Goal: Task Accomplishment & Management: Use online tool/utility

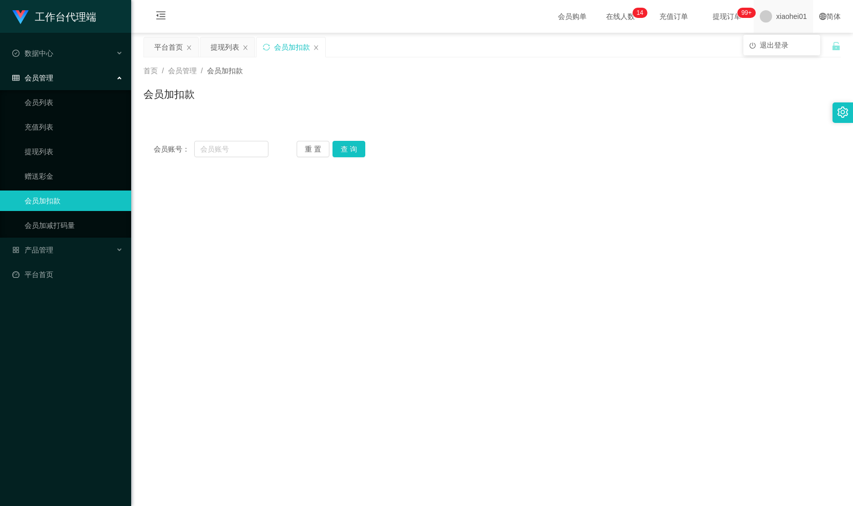
click at [781, 15] on span "xiaohei01" at bounding box center [791, 16] width 31 height 33
click at [776, 20] on span "xiaohei01" at bounding box center [791, 16] width 31 height 33
click at [761, 43] on span "退出登录" at bounding box center [774, 45] width 29 height 8
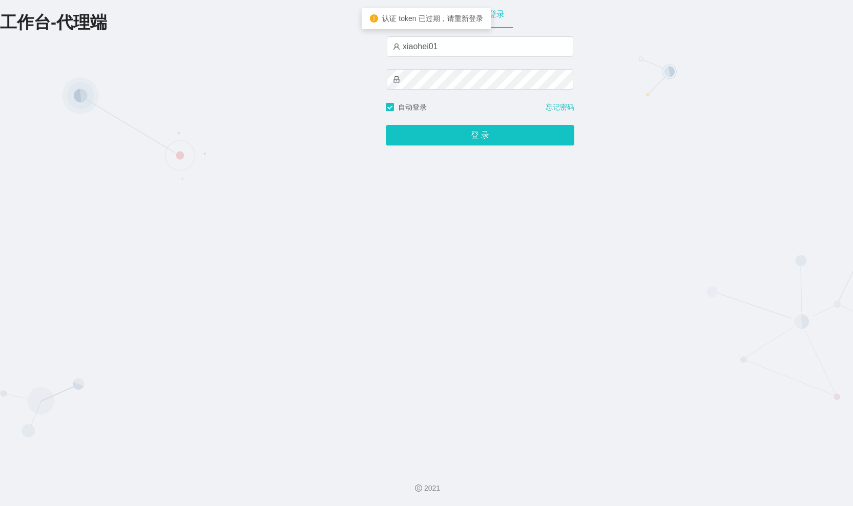
click at [472, 58] on div "xiaohei01" at bounding box center [480, 69] width 186 height 66
click at [463, 37] on input "xiaohei01" at bounding box center [480, 46] width 186 height 20
type input "xiaohei03"
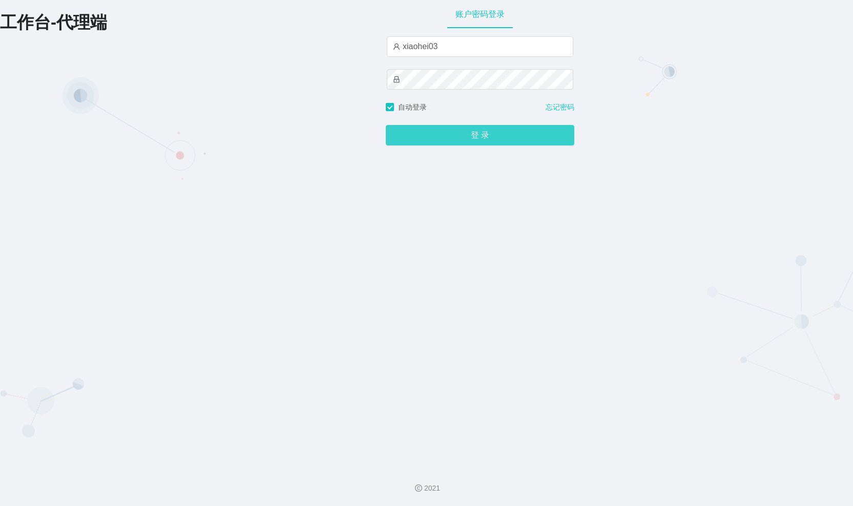
click at [418, 140] on button "登 录" at bounding box center [480, 135] width 188 height 20
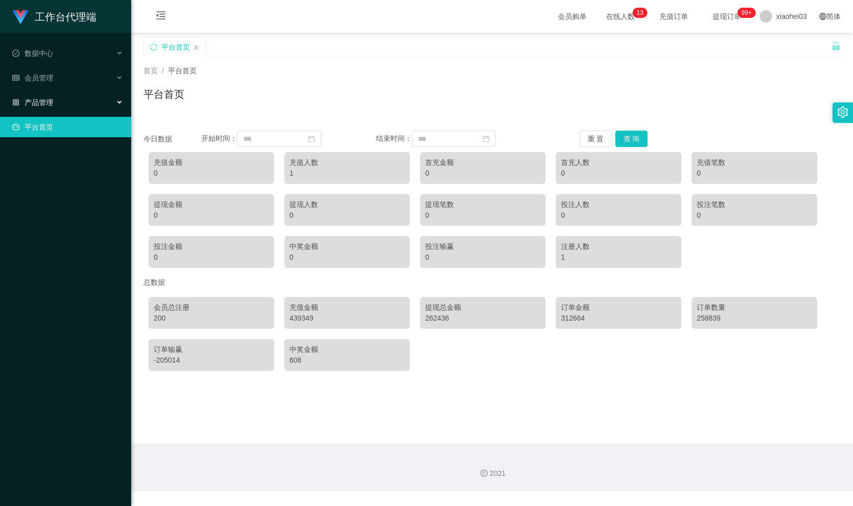
click at [102, 101] on div "产品管理" at bounding box center [65, 102] width 131 height 20
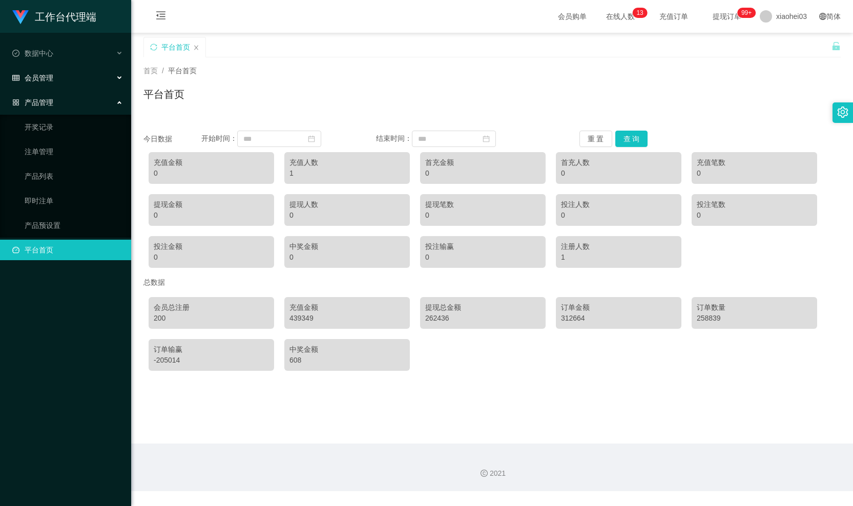
click at [63, 70] on div "会员管理" at bounding box center [65, 78] width 131 height 20
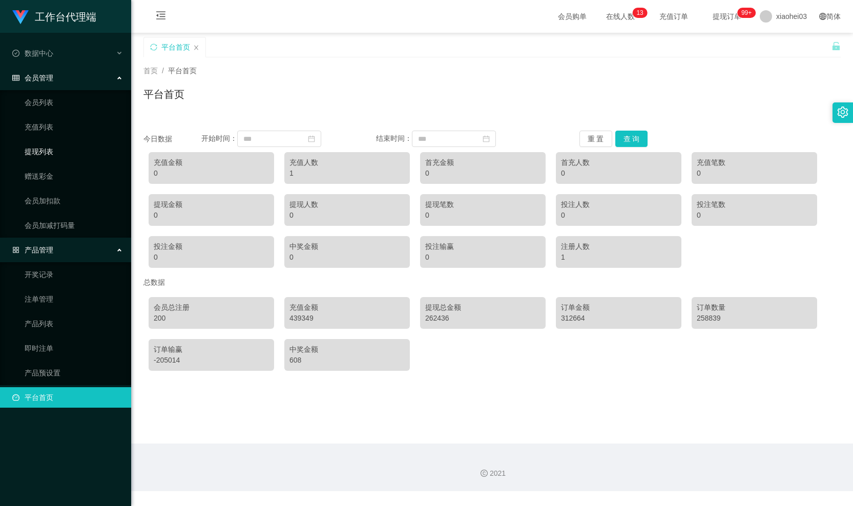
click at [69, 149] on link "提现列表" at bounding box center [74, 151] width 98 height 20
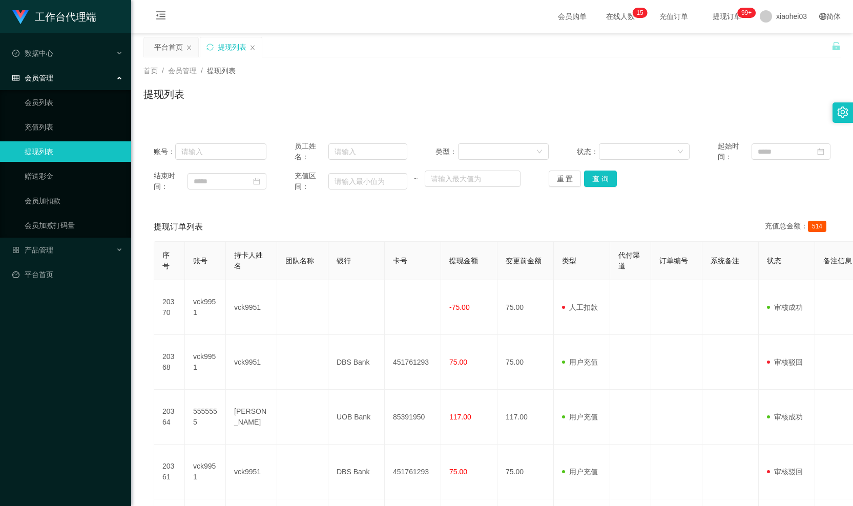
click at [74, 74] on div "会员管理" at bounding box center [65, 78] width 131 height 20
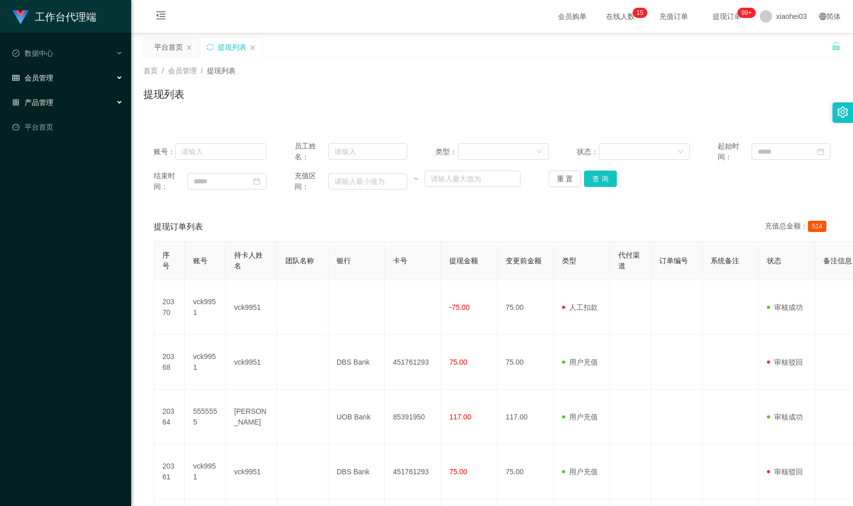
click at [76, 98] on div "产品管理" at bounding box center [65, 102] width 131 height 20
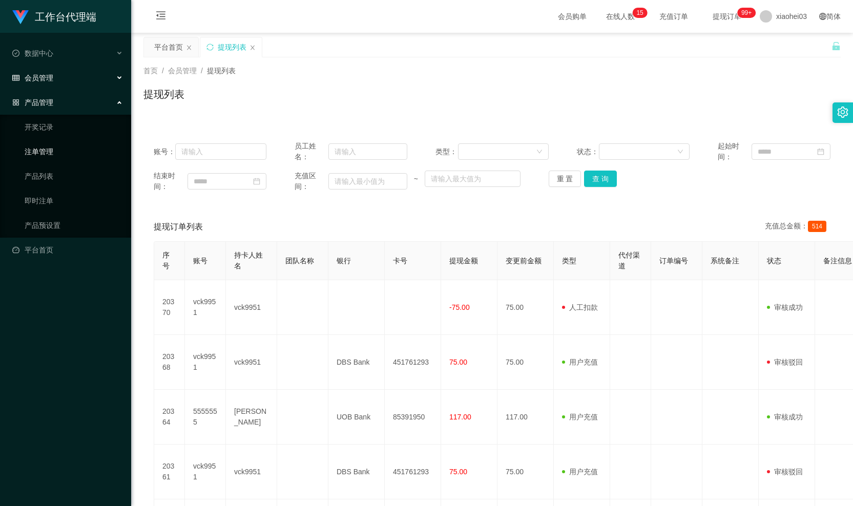
click at [64, 142] on link "注单管理" at bounding box center [74, 151] width 98 height 20
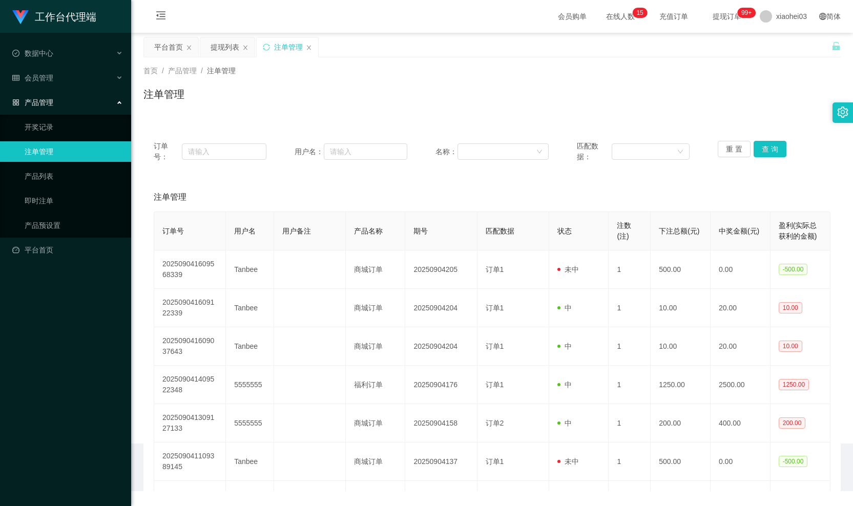
click at [60, 97] on div "产品管理" at bounding box center [65, 102] width 131 height 20
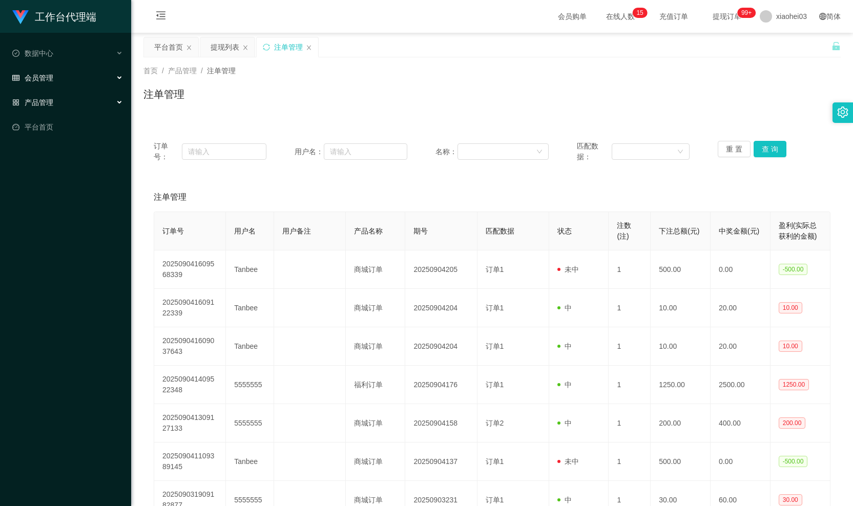
click at [58, 74] on div "会员管理" at bounding box center [65, 78] width 131 height 20
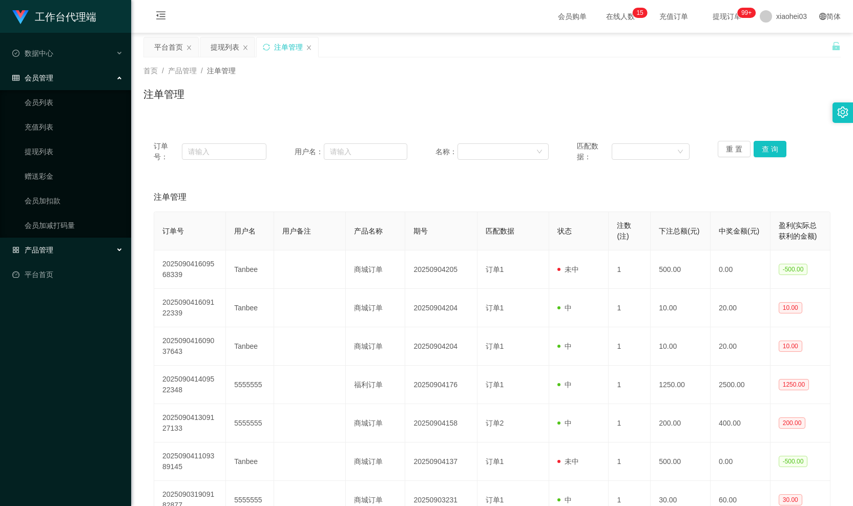
click at [73, 74] on div "会员管理" at bounding box center [65, 78] width 131 height 20
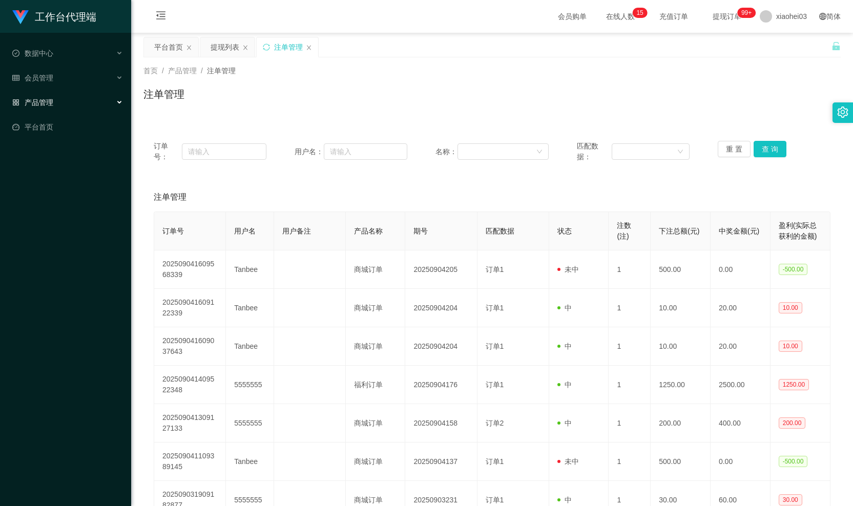
click at [74, 94] on div "产品管理" at bounding box center [65, 102] width 131 height 20
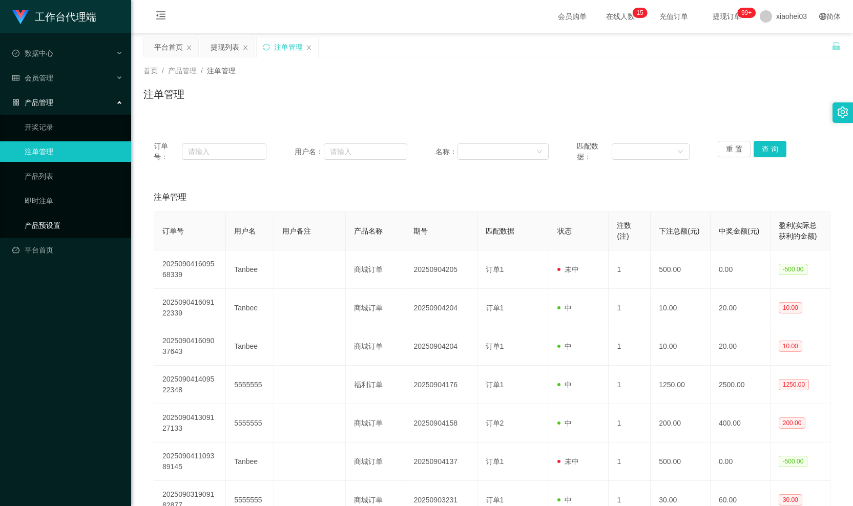
click at [54, 223] on link "产品预设置" at bounding box center [74, 225] width 98 height 20
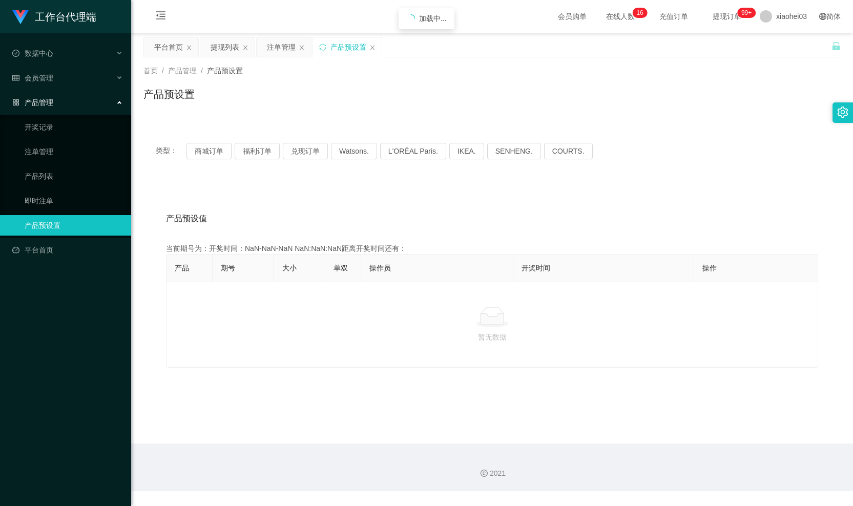
click at [59, 103] on div "产品管理" at bounding box center [65, 102] width 131 height 20
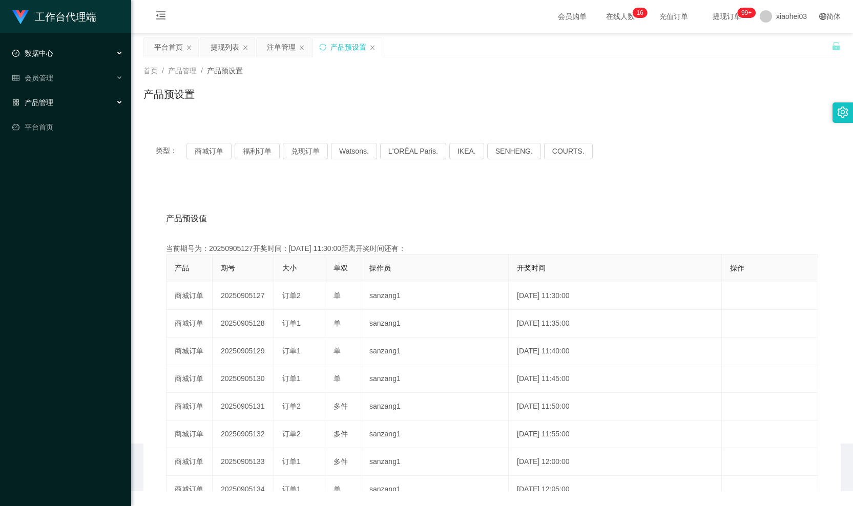
click at [72, 54] on div "数据中心" at bounding box center [65, 53] width 131 height 20
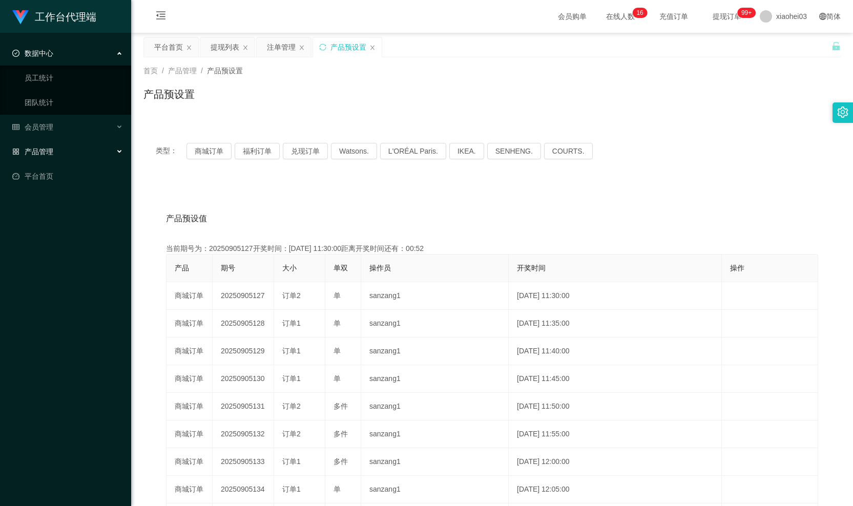
drag, startPoint x: 71, startPoint y: 51, endPoint x: 78, endPoint y: 55, distance: 8.5
click at [74, 51] on div "数据中心" at bounding box center [65, 53] width 131 height 20
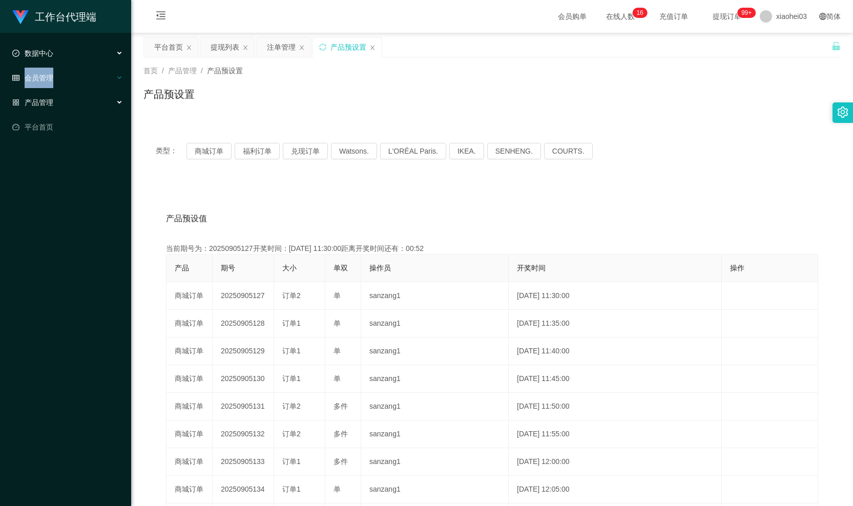
click at [71, 68] on ul "数据中心 员工统计 团队统计 会员管理 会员列表 充值列表 提现列表 赠送彩金 会员加扣款 会员加减打码量 产品管理 开奖记录 注单管理 产品列表 即时注单 …" at bounding box center [65, 90] width 131 height 115
click at [77, 81] on div "会员管理" at bounding box center [65, 78] width 131 height 20
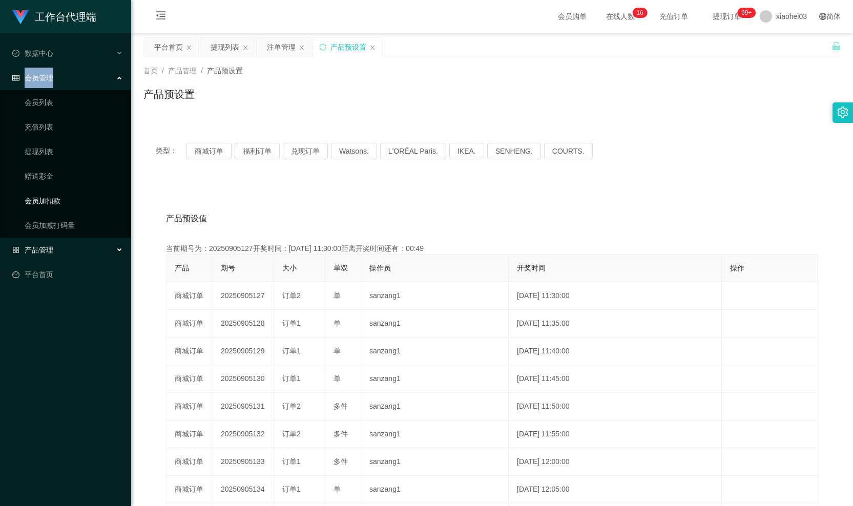
click at [74, 206] on link "会员加扣款" at bounding box center [74, 201] width 98 height 20
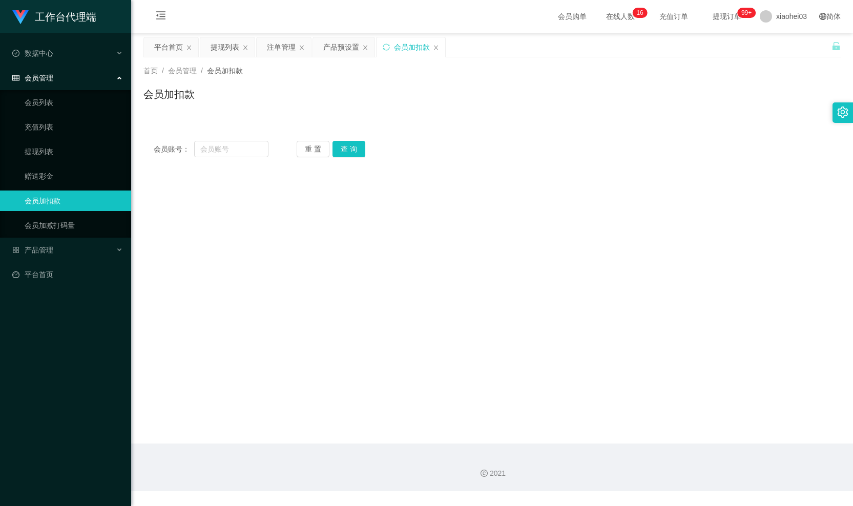
click at [230, 161] on div "会员账号： 重 置 查 询 会员账号 会员姓名 账号余额 操作类型 人工加款 人工扣款 金额 确 定" at bounding box center [491, 149] width 697 height 37
click at [229, 154] on input "text" at bounding box center [231, 149] width 74 height 16
paste input "Ryan27"
type input "Ryan27"
click at [343, 155] on button "查 询" at bounding box center [348, 149] width 33 height 16
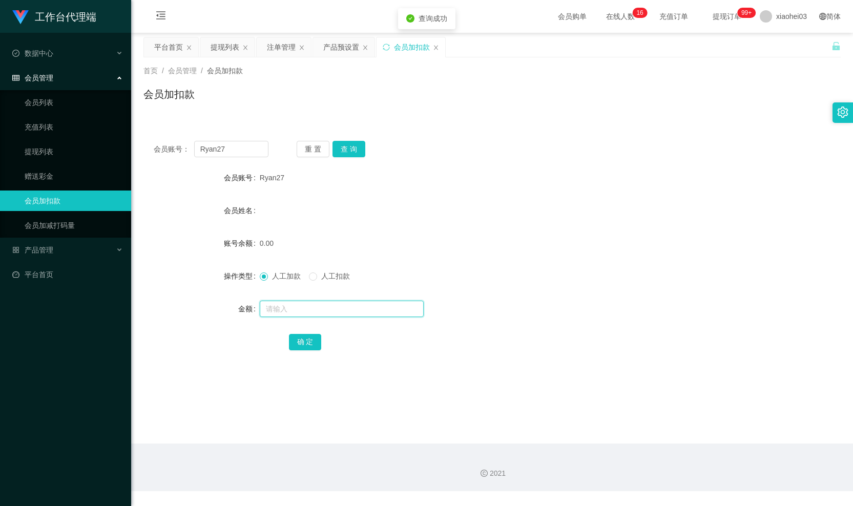
click at [307, 315] on input "text" at bounding box center [342, 309] width 164 height 16
type input "100"
click at [305, 342] on button "确 定" at bounding box center [305, 342] width 33 height 16
click at [344, 45] on div "产品预设置" at bounding box center [341, 46] width 36 height 19
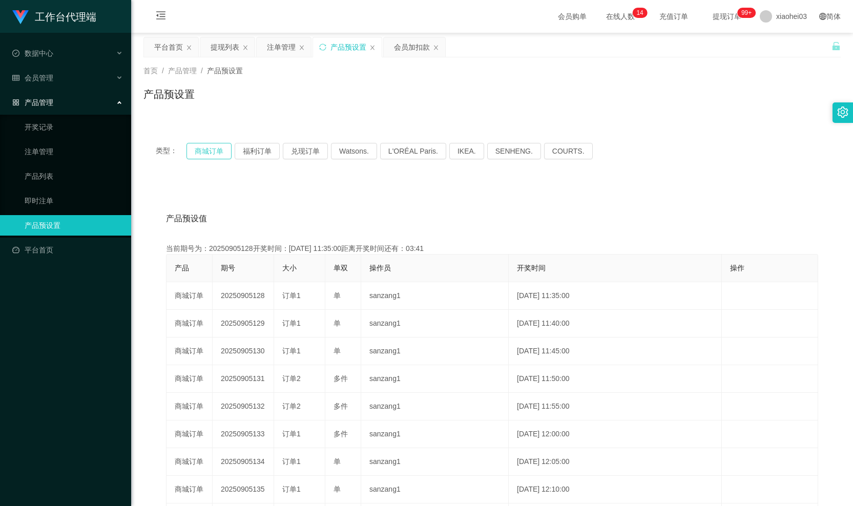
click at [214, 150] on button "商城订单" at bounding box center [208, 151] width 45 height 16
click at [229, 48] on div "提现列表" at bounding box center [224, 46] width 29 height 19
